Goal: Task Accomplishment & Management: Use online tool/utility

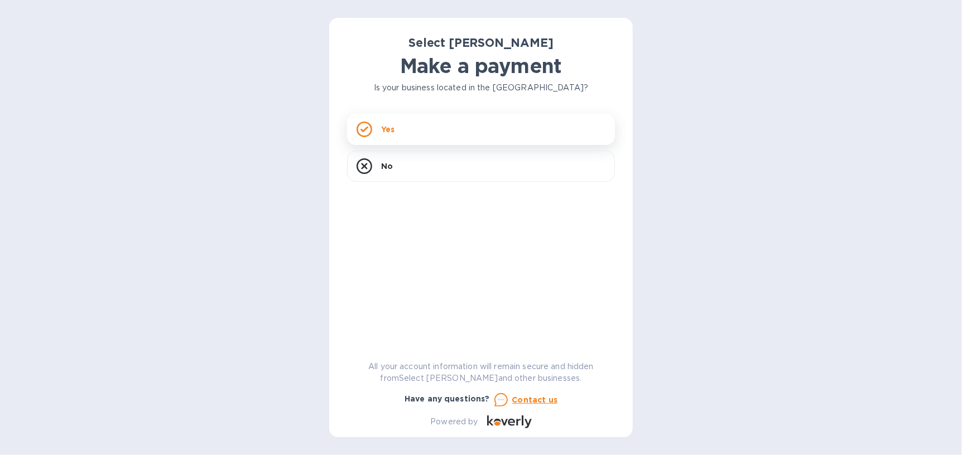
click at [420, 131] on div "Yes" at bounding box center [481, 129] width 268 height 31
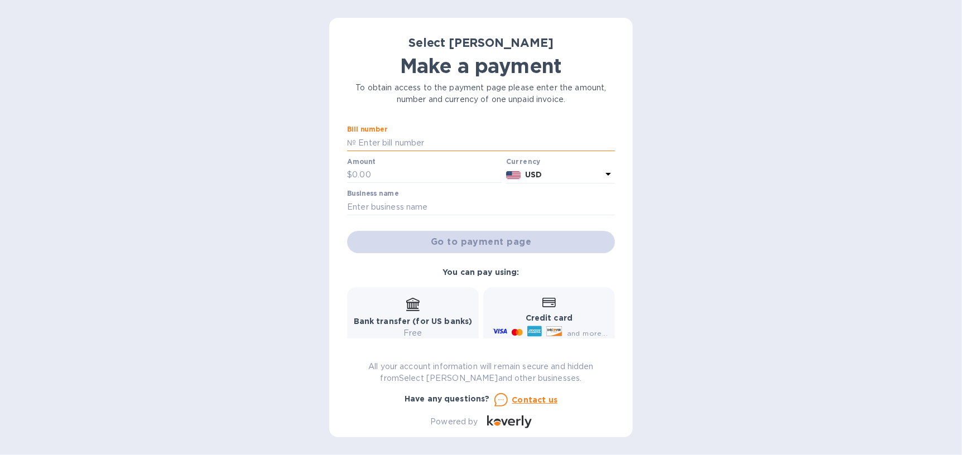
click at [449, 145] on input "text" at bounding box center [485, 142] width 259 height 17
type input "SS-262752"
type input "560.32"
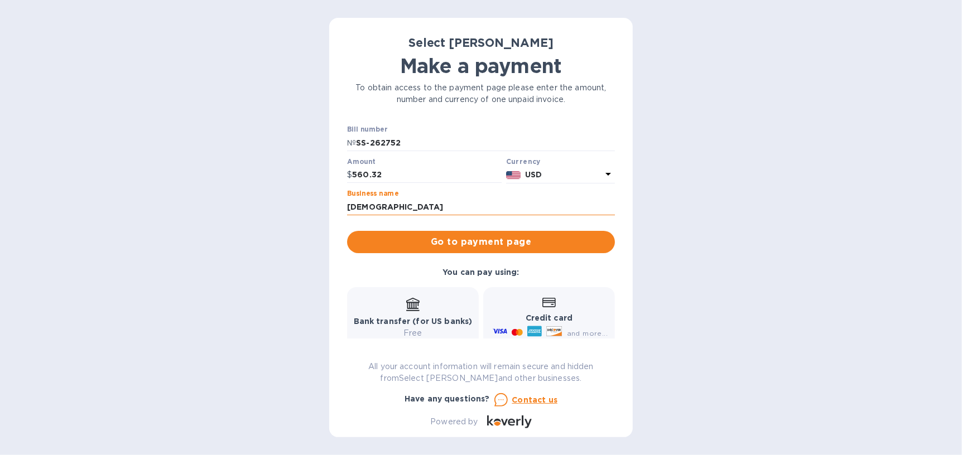
type input "Heritage Tavern"
click at [474, 238] on span "Go to payment page" at bounding box center [481, 241] width 250 height 13
